Goal: Task Accomplishment & Management: Use online tool/utility

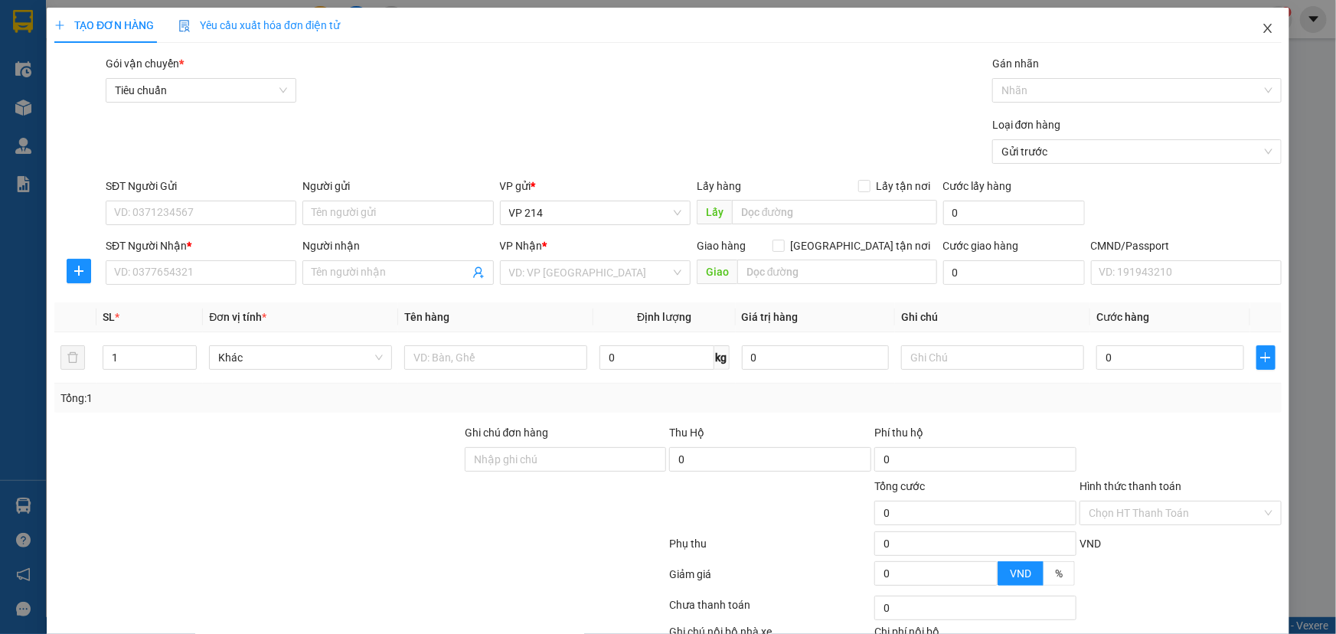
click at [1263, 32] on icon "close" at bounding box center [1267, 28] width 8 height 9
click at [1261, 28] on icon "close" at bounding box center [1267, 28] width 12 height 12
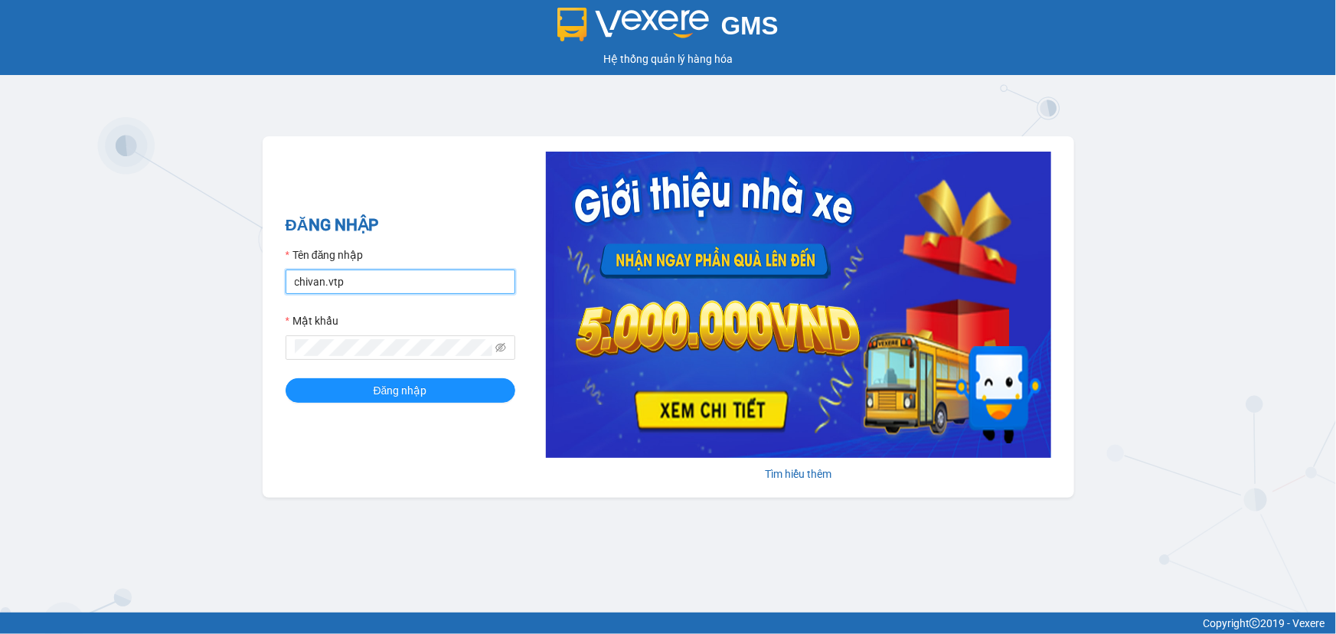
click at [399, 288] on input "chivan.vtp" at bounding box center [401, 281] width 230 height 24
click at [136, 357] on div "GMS Hệ thống quản lý hàng hóa ĐĂNG NHẬP Tên đăng nhập chivan.vtp Mật khẩu Đăng …" at bounding box center [668, 306] width 1336 height 612
drag, startPoint x: 398, startPoint y: 285, endPoint x: 211, endPoint y: 325, distance: 191.1
click at [214, 325] on div "GMS Hệ thống quản lý hàng hóa ĐĂNG NHẬP Tên đăng nhập chivan.vtp Mật khẩu Đăng …" at bounding box center [668, 306] width 1336 height 612
type input "c"
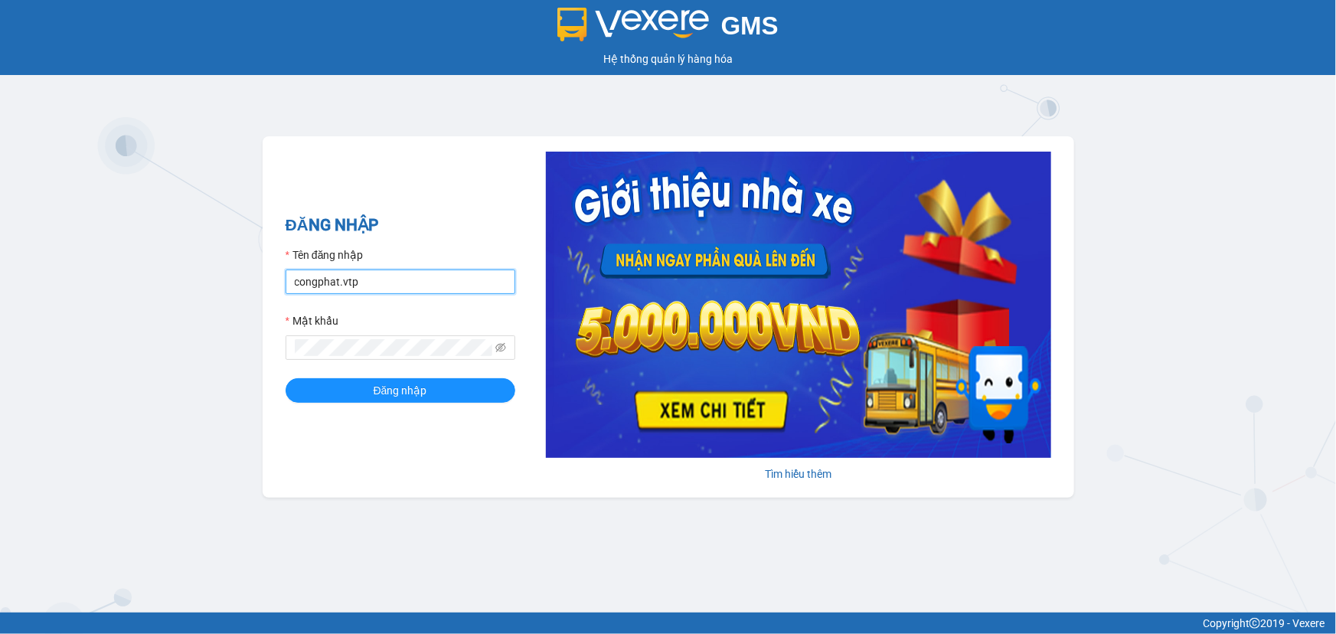
type input "congphat.vtp"
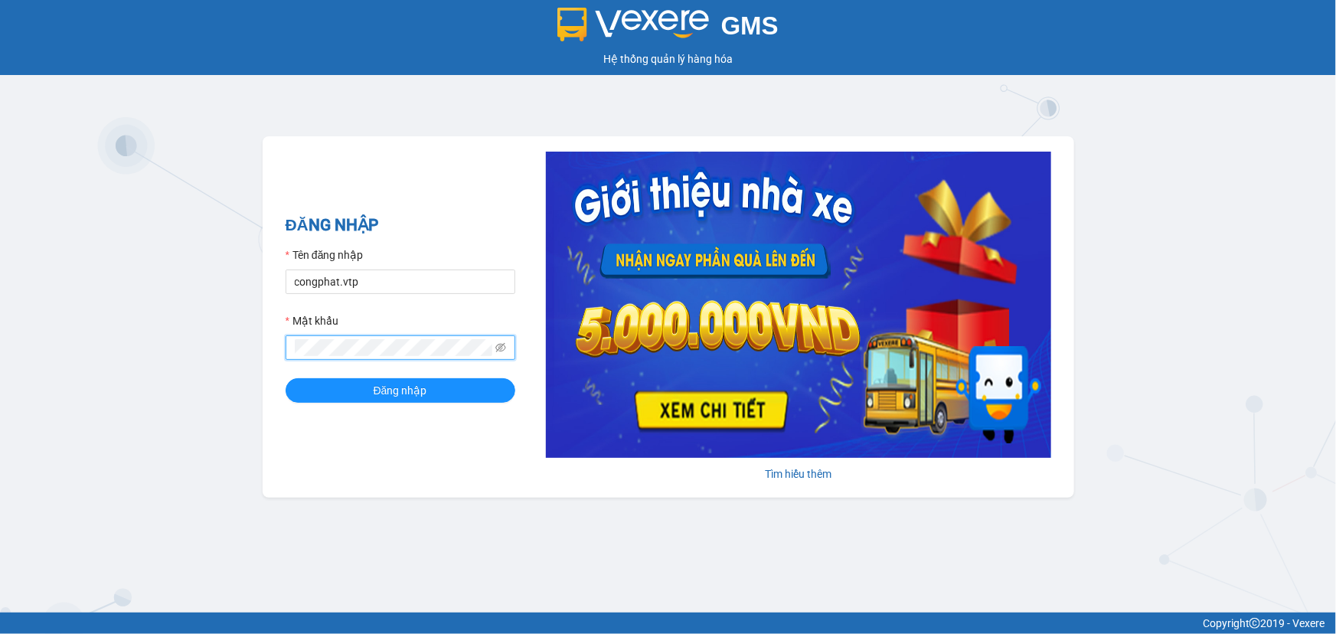
click at [0, 396] on div "GMS Hệ thống quản lý hàng hóa ĐĂNG NHẬP Tên đăng nhập congphat.vtp Mật khẩu Đăn…" at bounding box center [668, 306] width 1336 height 612
click at [286, 378] on button "Đăng nhập" at bounding box center [401, 390] width 230 height 24
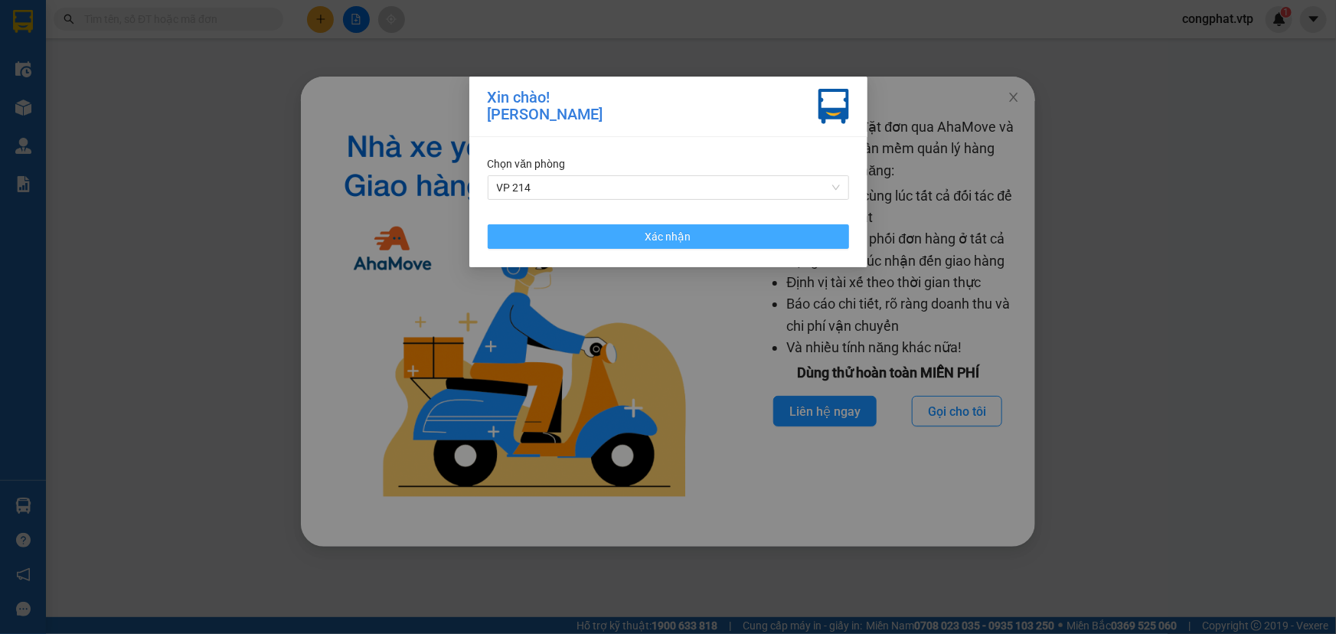
click at [625, 246] on button "Xác nhận" at bounding box center [668, 236] width 361 height 24
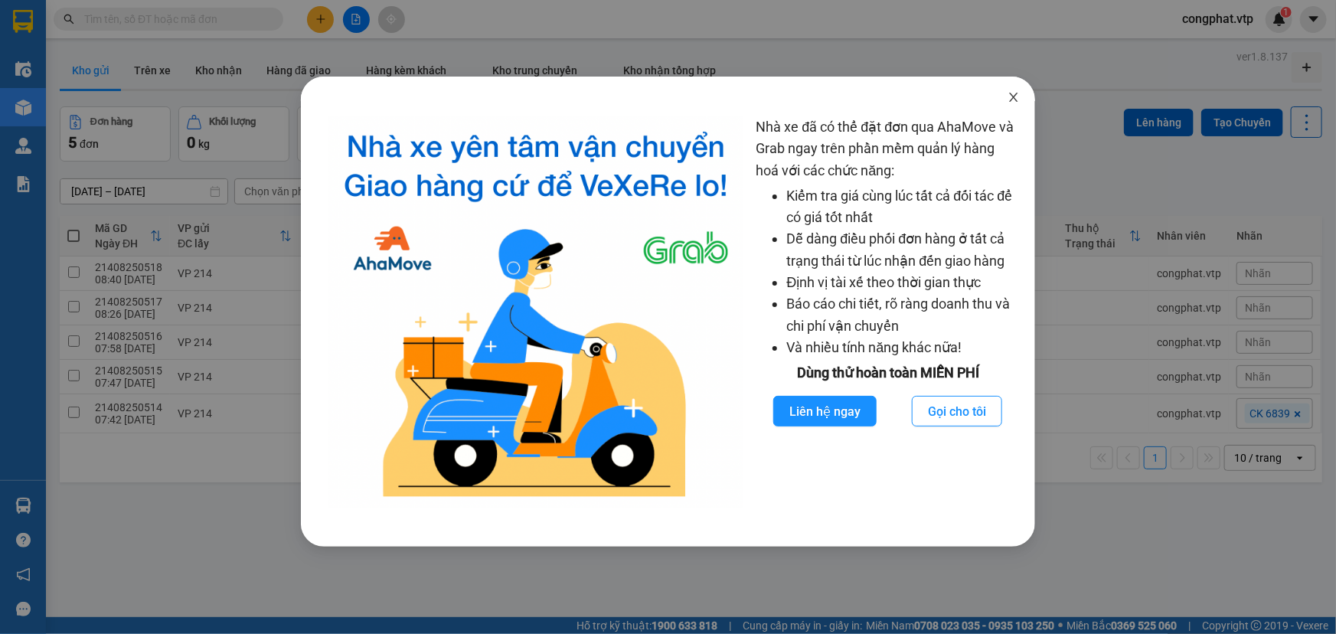
click at [877, 97] on icon "close" at bounding box center [1013, 97] width 12 height 12
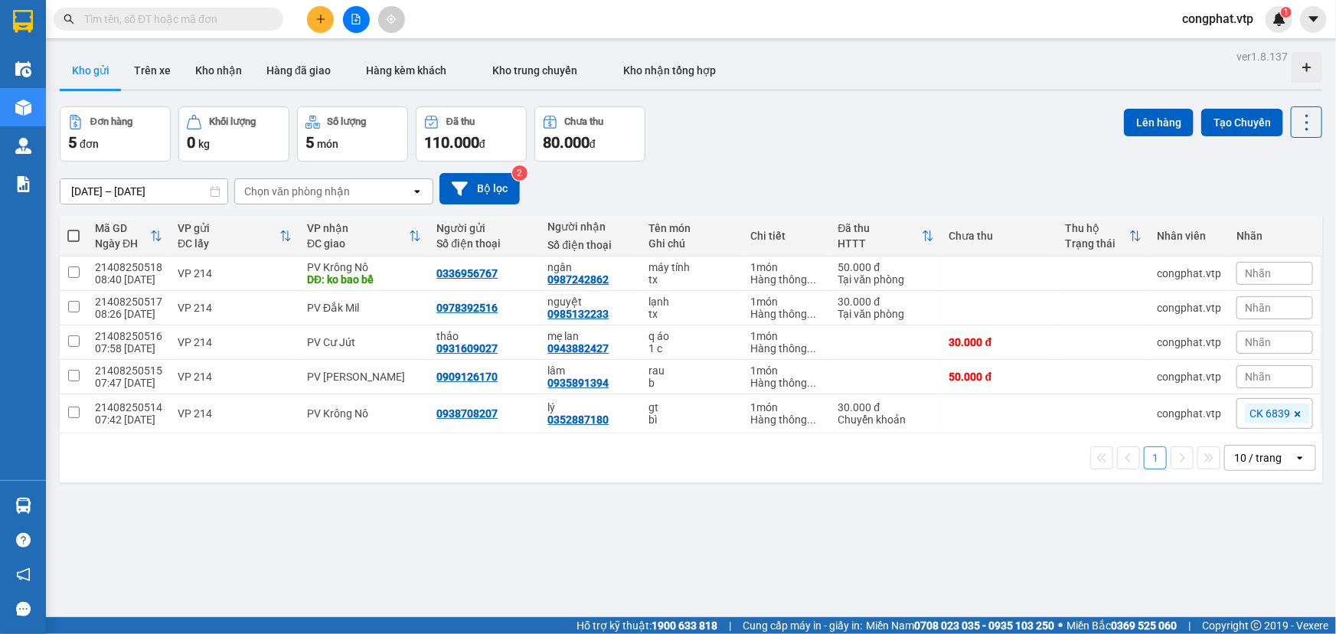
click at [764, 131] on div "Đơn hàng 5 đơn Khối lượng 0 kg Số lượng 5 món Đã thu 110.000 đ Chưa thu 80.000 …" at bounding box center [691, 133] width 1262 height 55
